Goal: Find specific page/section: Find specific page/section

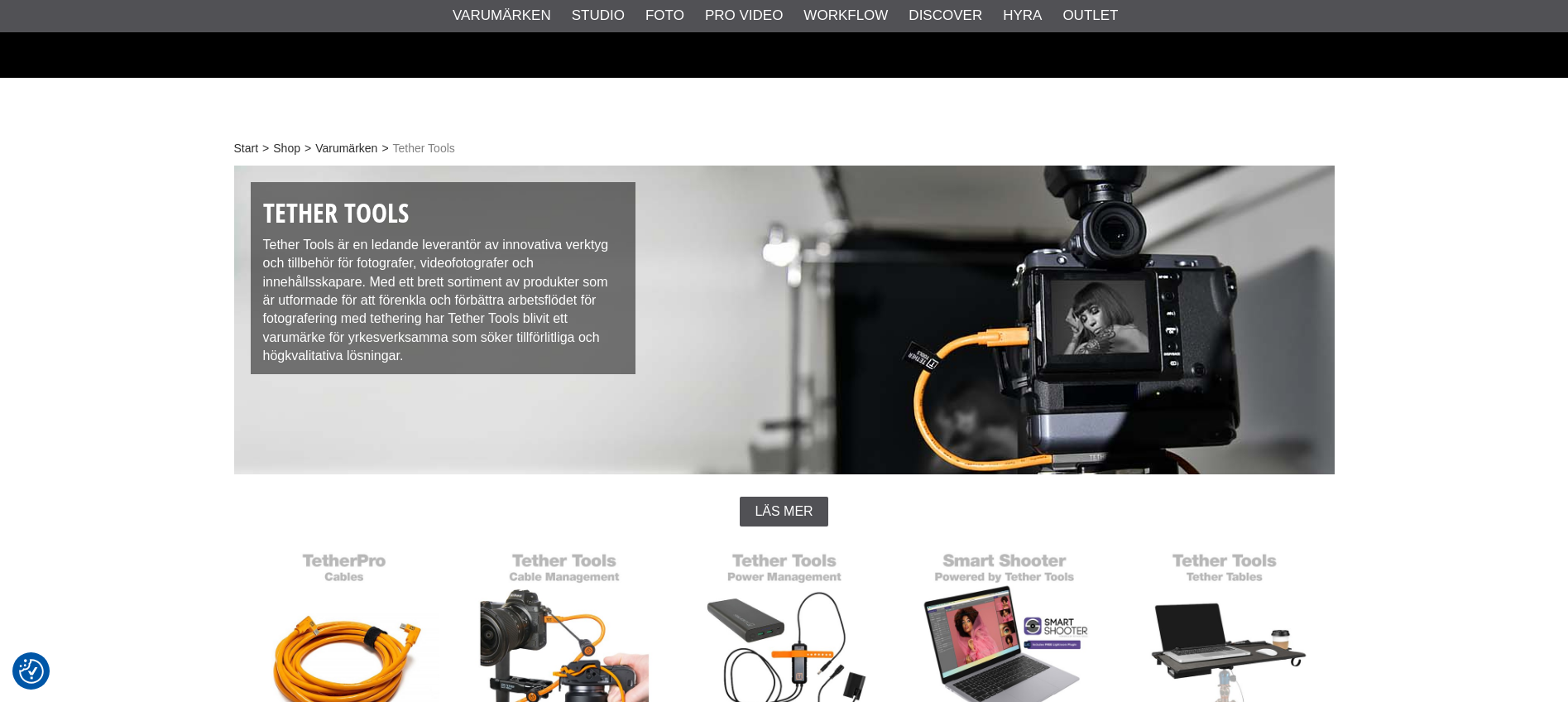
scroll to position [496, 0]
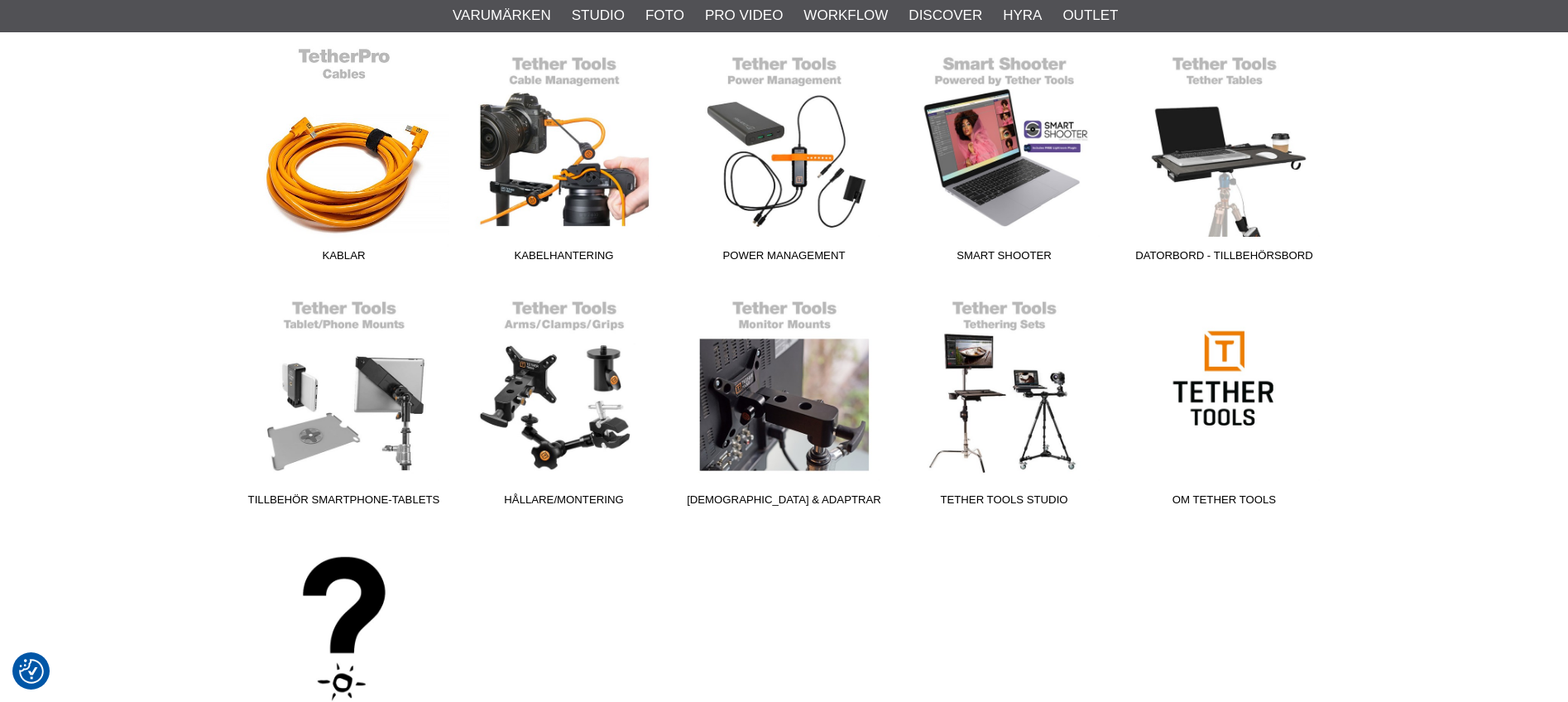
click at [337, 161] on link "Kablar" at bounding box center [344, 157] width 220 height 223
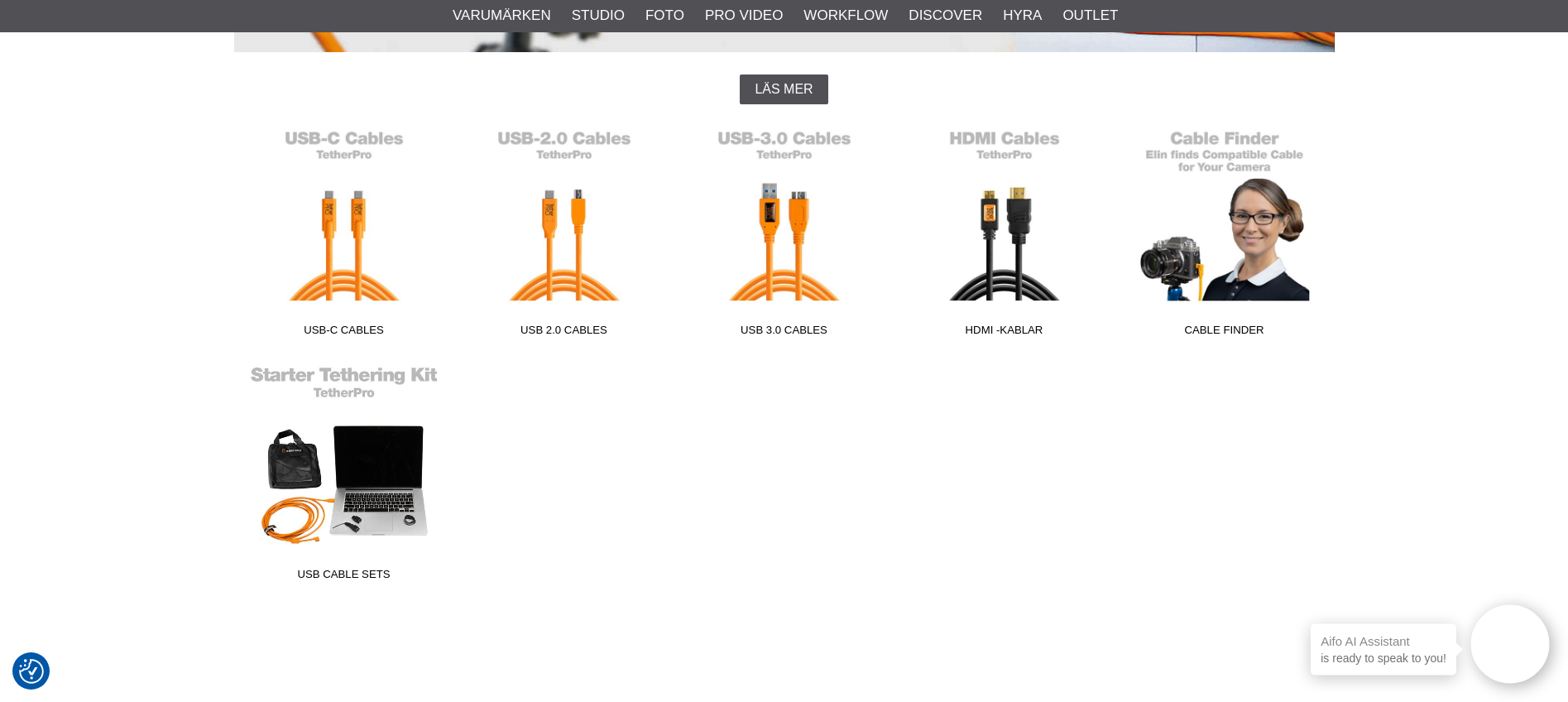
scroll to position [421, 0]
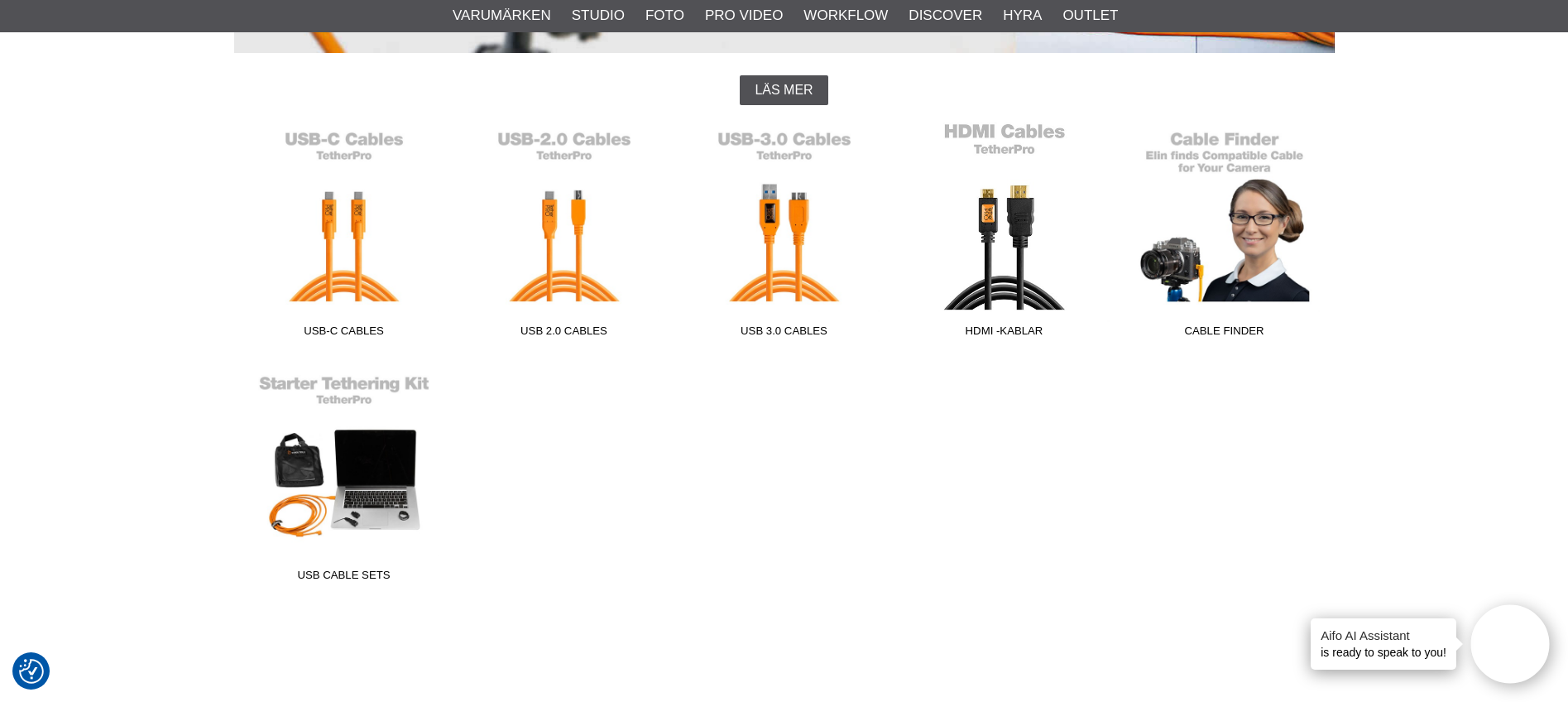
click at [991, 254] on link "HDMI -kablar" at bounding box center [1004, 233] width 220 height 223
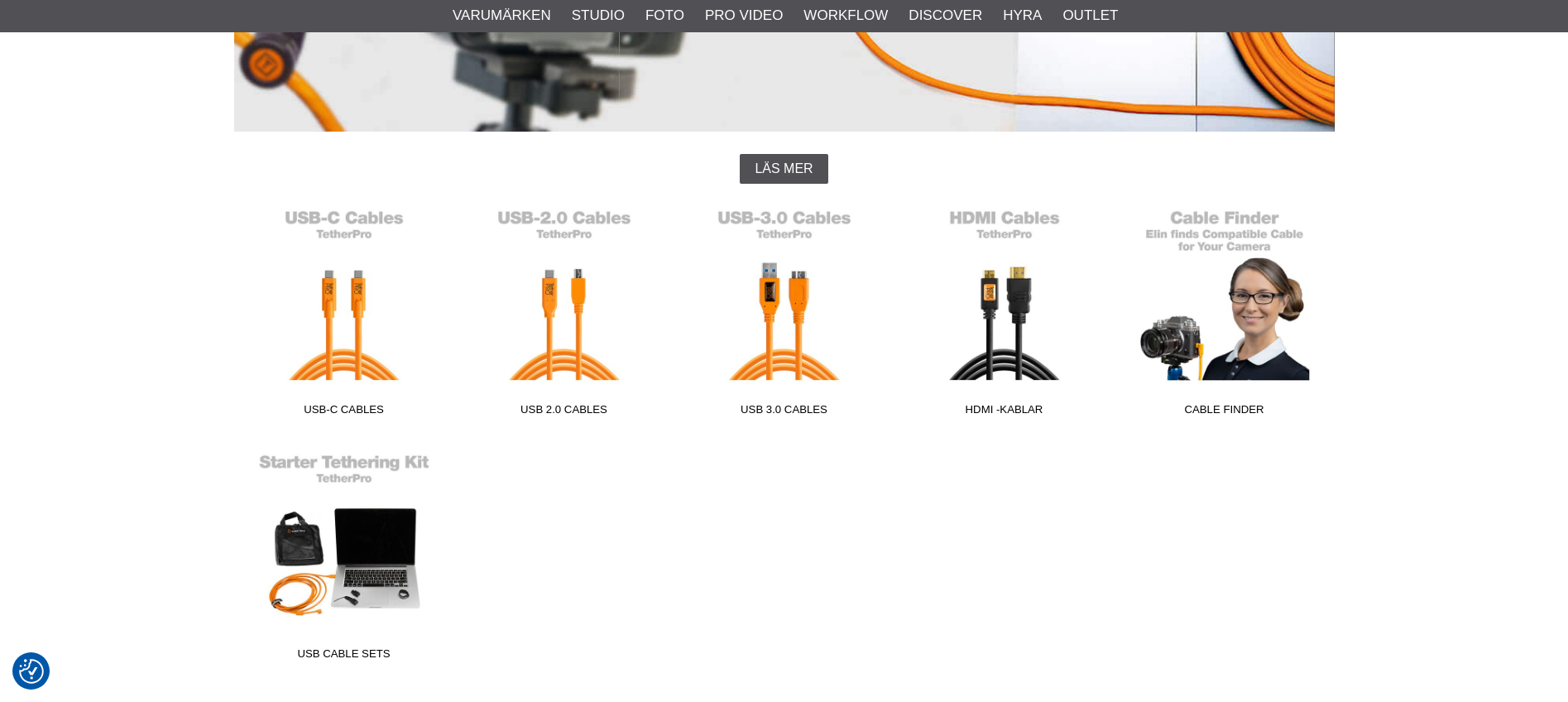
scroll to position [421, 0]
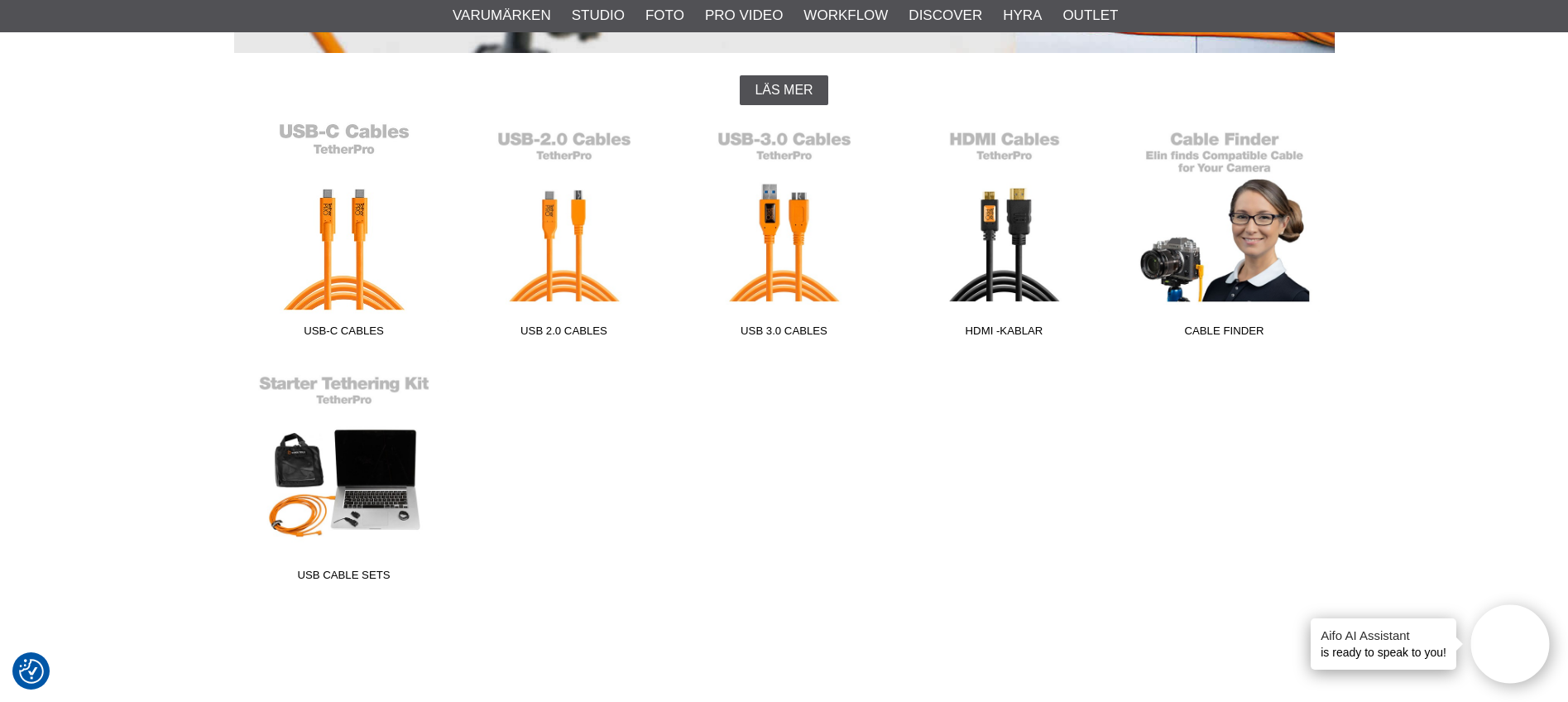
click at [351, 297] on link "USB-C Cables" at bounding box center [344, 233] width 220 height 223
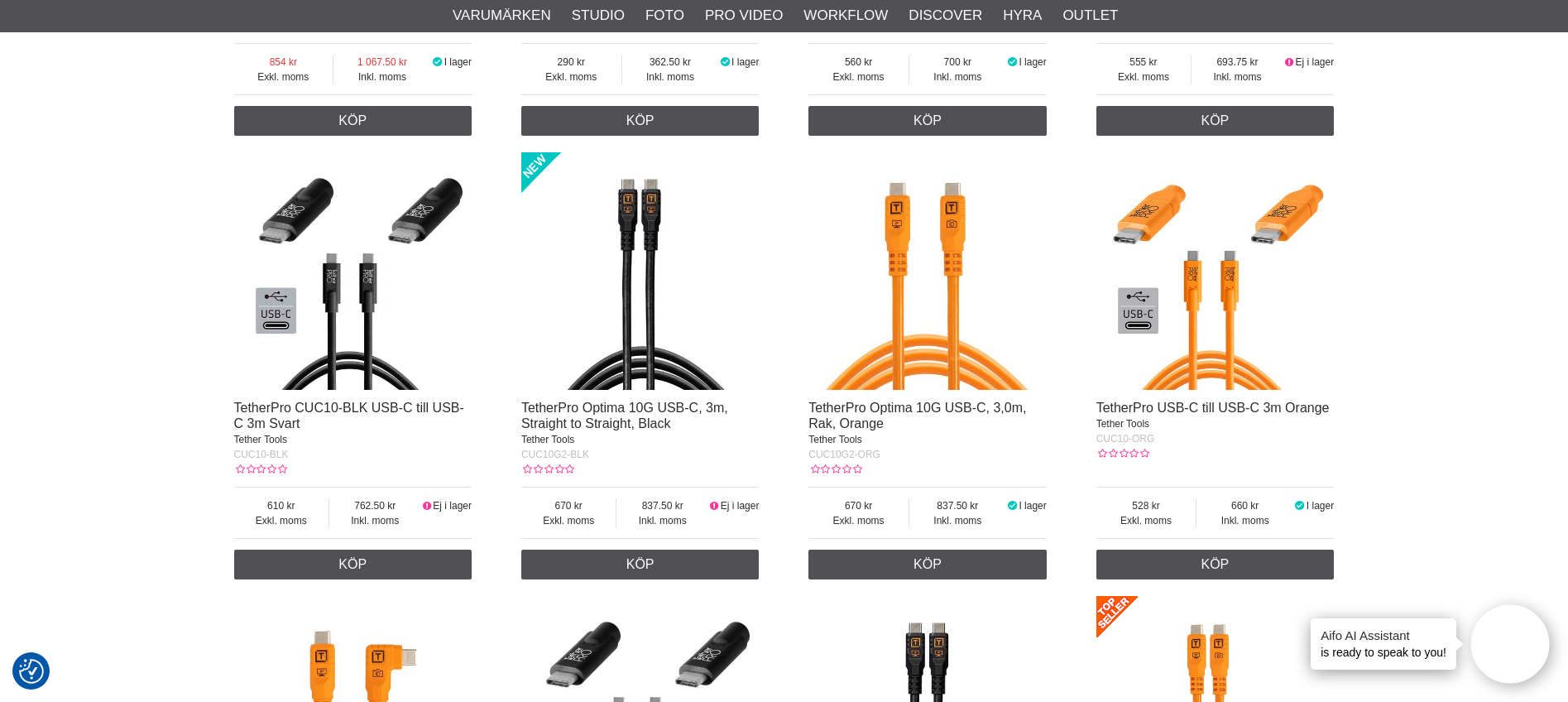
scroll to position [1409, 0]
